Goal: Transaction & Acquisition: Purchase product/service

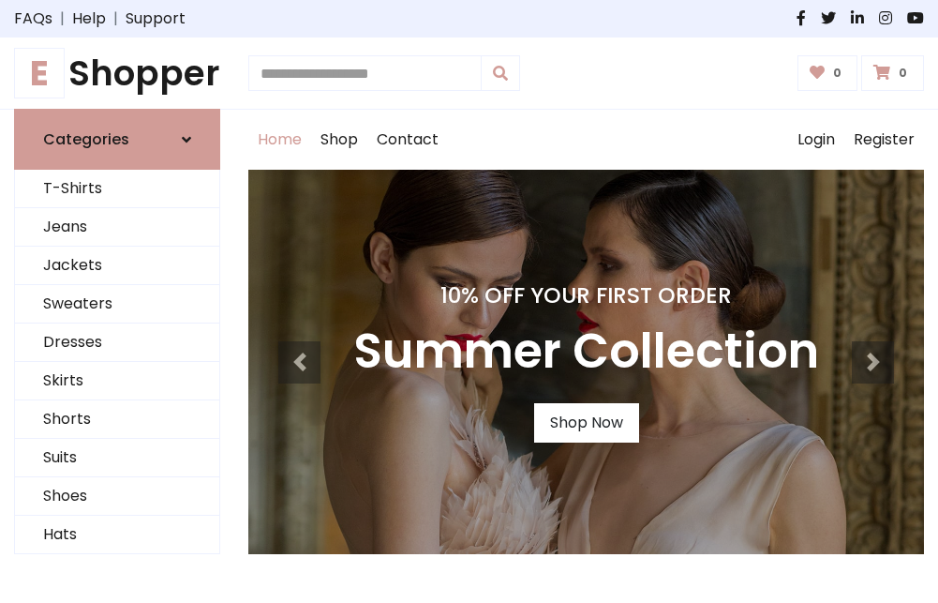
click at [469, 301] on h4 "10% Off Your First Order" at bounding box center [586, 295] width 466 height 26
click at [586, 423] on link "Shop Now" at bounding box center [586, 422] width 105 height 39
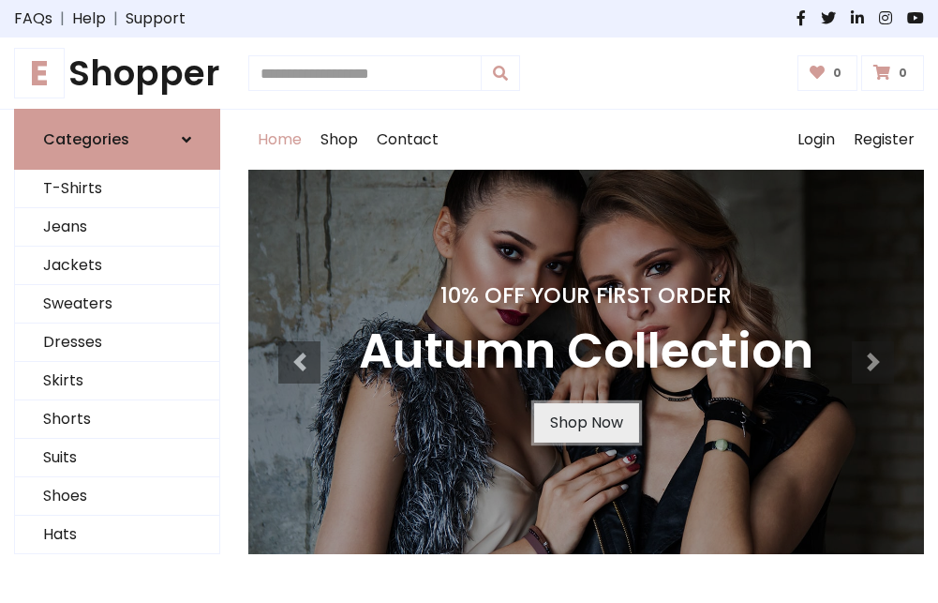
click at [586, 423] on link "Shop Now" at bounding box center [586, 422] width 105 height 39
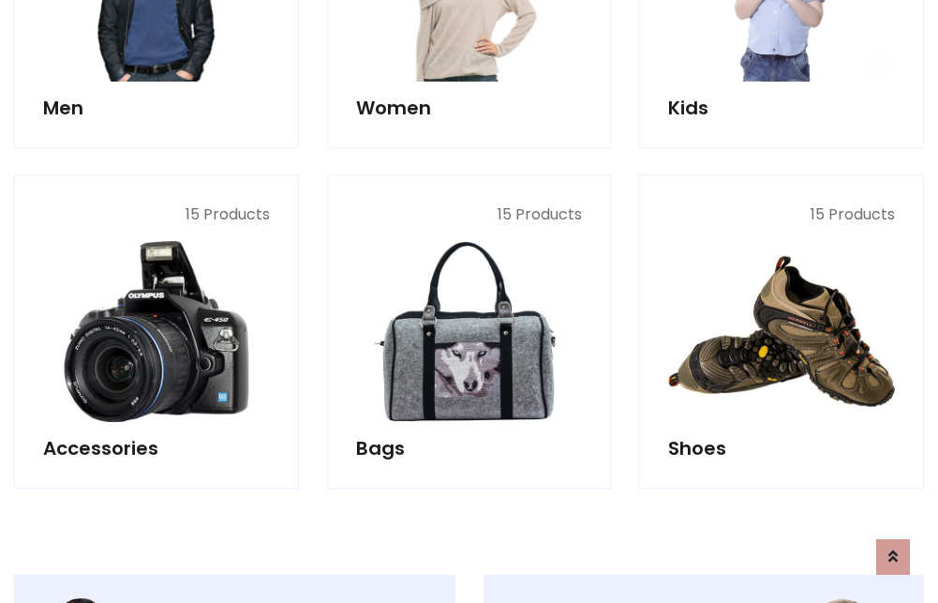
scroll to position [1869, 0]
